Goal: Task Accomplishment & Management: Complete application form

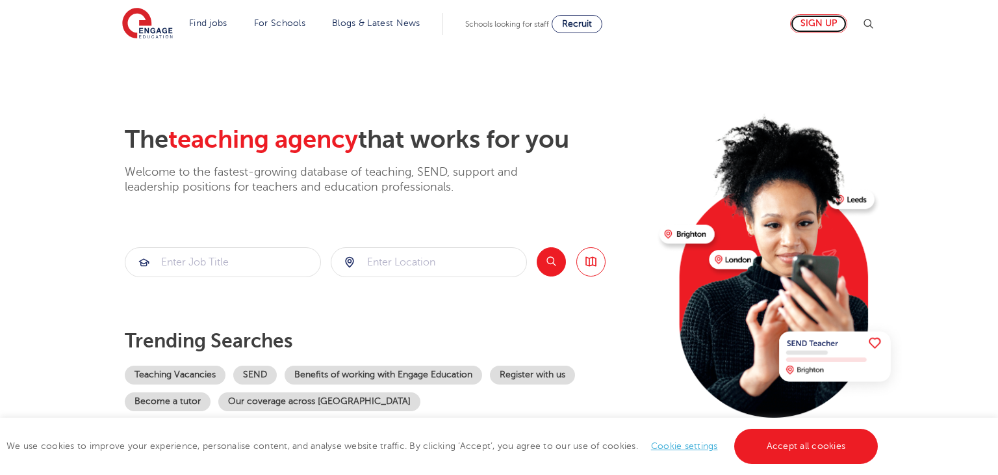
click at [833, 17] on link "Sign up" at bounding box center [818, 23] width 57 height 19
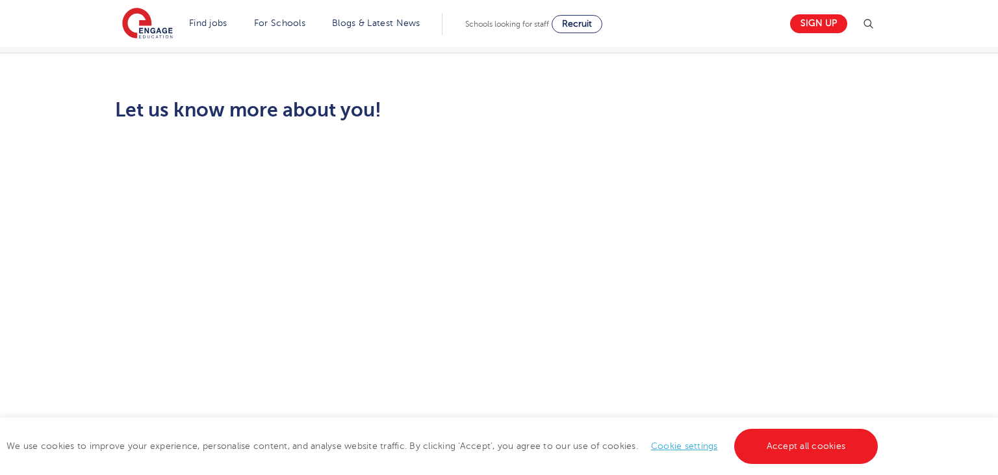
scroll to position [416, 0]
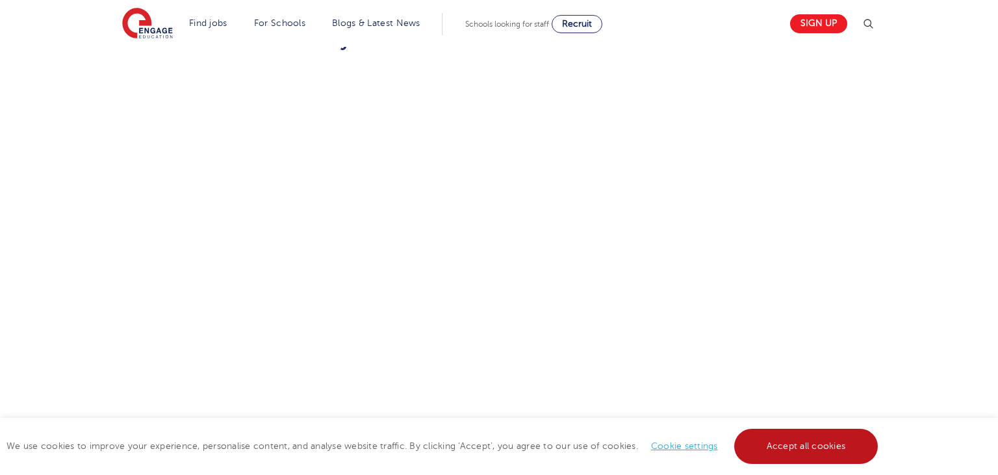
click at [824, 446] on link "Accept all cookies" at bounding box center [807, 445] width 144 height 35
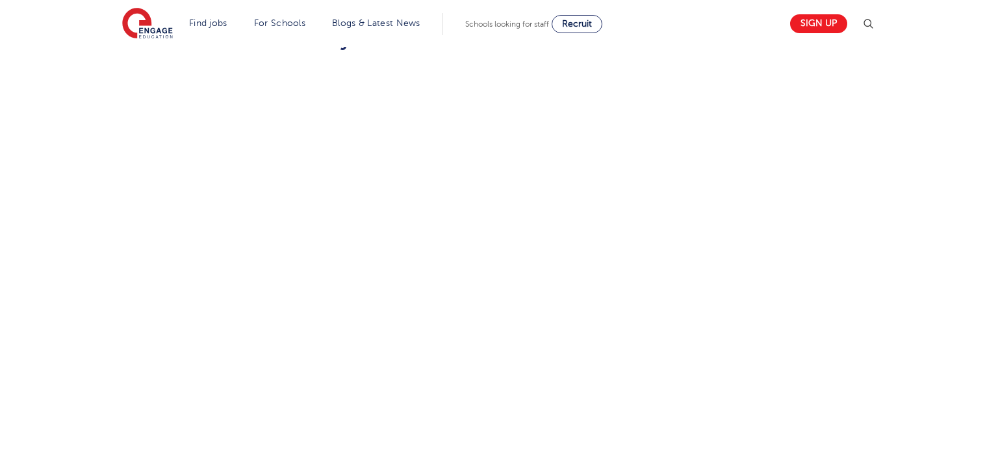
click at [816, 397] on div "Let us know more about you!" at bounding box center [499, 373] width 789 height 689
click at [980, 153] on div "Let us know more about you!" at bounding box center [499, 231] width 998 height 902
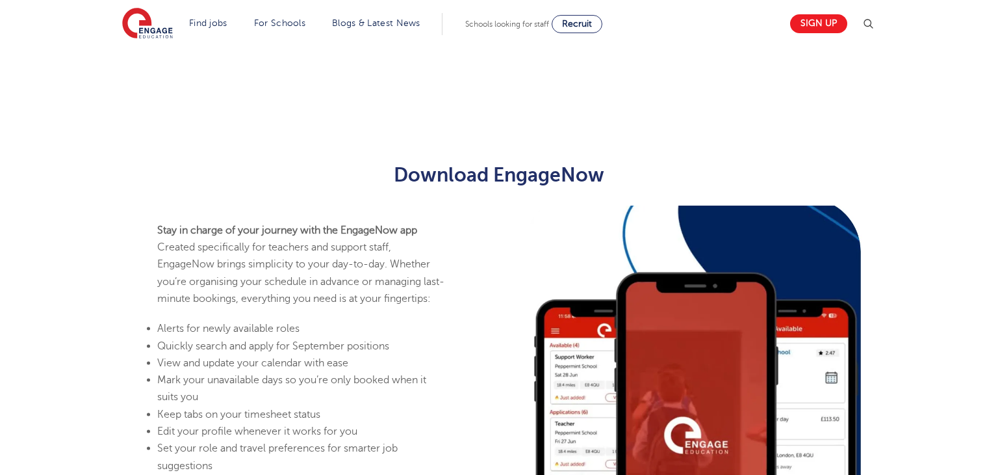
scroll to position [1037, 0]
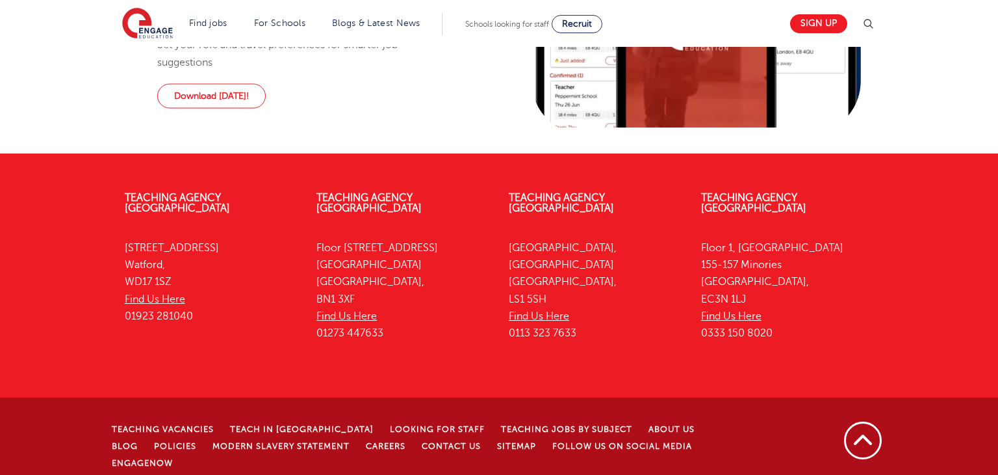
click at [422, 437] on li "Contact Us" at bounding box center [459, 445] width 75 height 17
click at [422, 441] on link "Contact Us" at bounding box center [451, 445] width 59 height 9
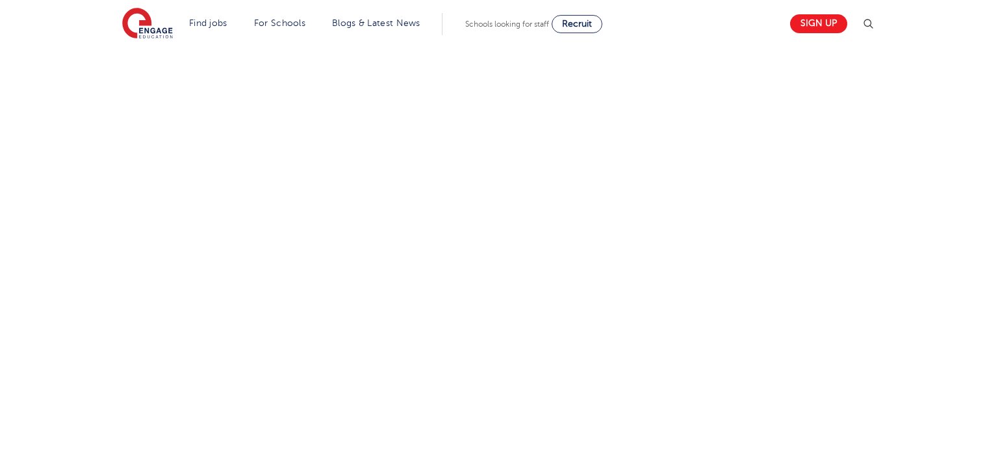
scroll to position [520, 0]
click at [988, 293] on div at bounding box center [499, 258] width 998 height 596
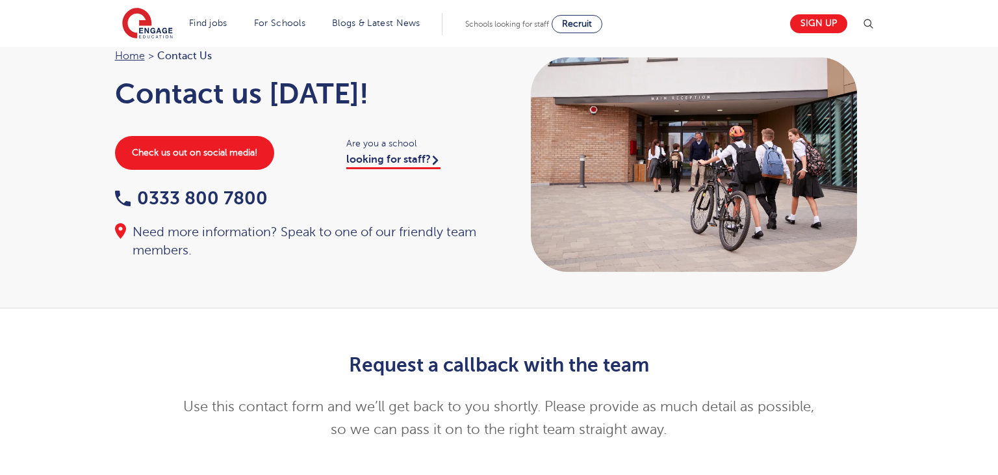
scroll to position [0, 0]
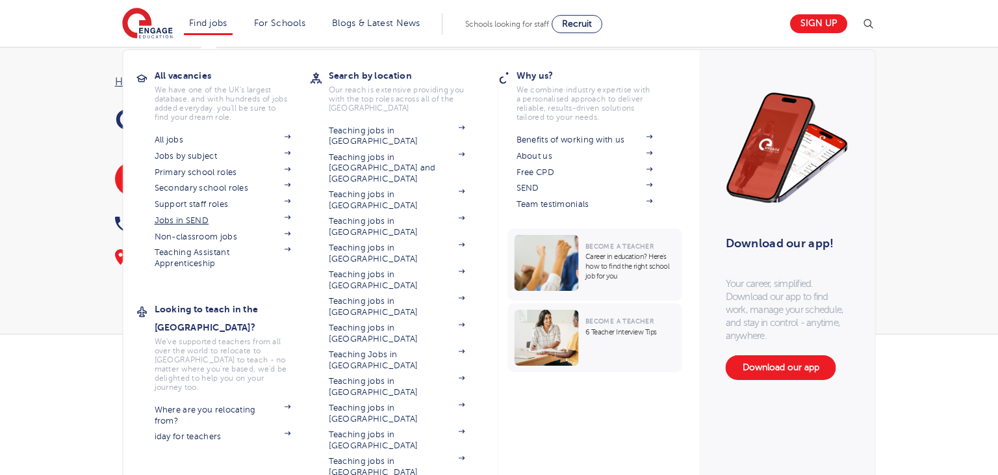
click at [283, 216] on span at bounding box center [282, 220] width 20 height 10
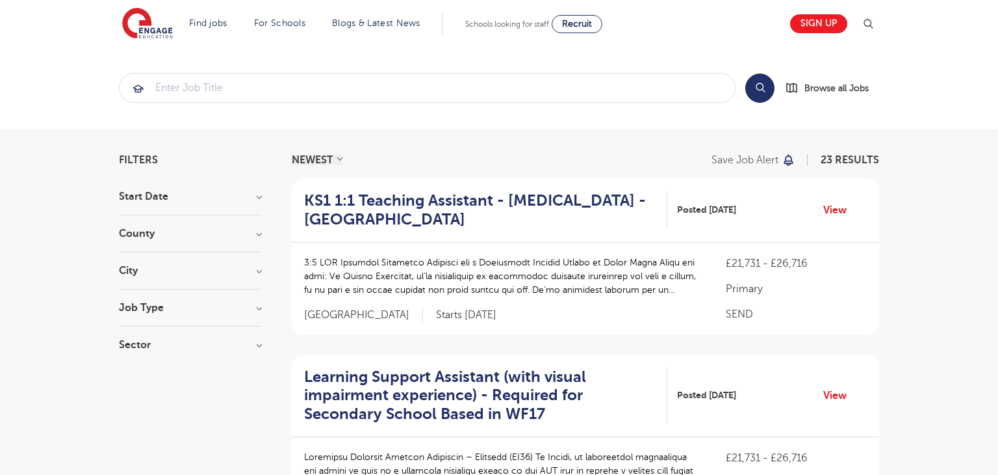
click at [228, 239] on div "County Leeds 12 Kirklees 8 Brighton & Hove 1 Lambeth 1 Wakefield 1 Show more" at bounding box center [190, 240] width 143 height 24
click at [258, 231] on h3 "County" at bounding box center [190, 233] width 143 height 10
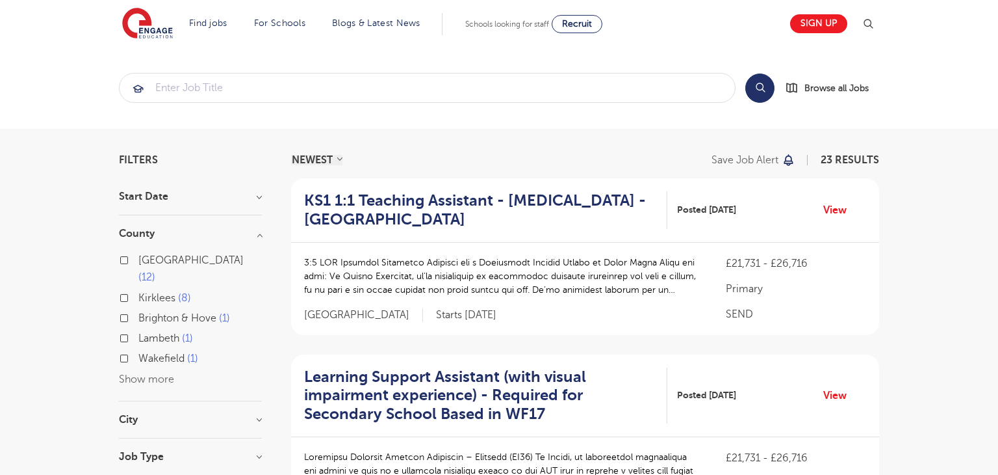
click at [175, 363] on div "Leeds 12 Kirklees 8 Brighton & Hove 1 Lambeth 1 Wakefield 1 Show more" at bounding box center [190, 320] width 143 height 136
click at [253, 240] on div "Leeds 12 Kirklees 8 Brighton & Hove 1 Lambeth 1 Wakefield 1 Show more" at bounding box center [190, 313] width 143 height 149
click at [262, 231] on h3 "County" at bounding box center [190, 233] width 143 height 10
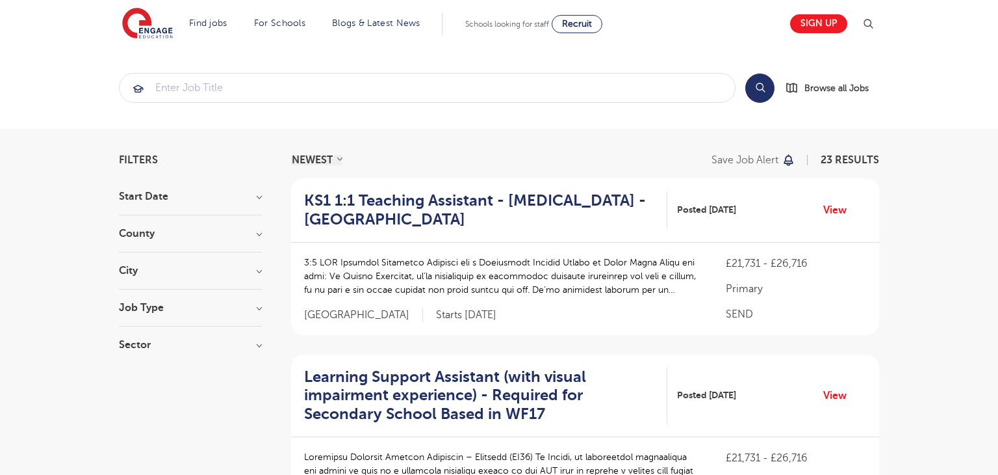
click at [257, 198] on h3 "Start Date" at bounding box center [190, 196] width 143 height 10
click at [133, 224] on div "September 23" at bounding box center [190, 225] width 143 height 20
